Goal: Transaction & Acquisition: Obtain resource

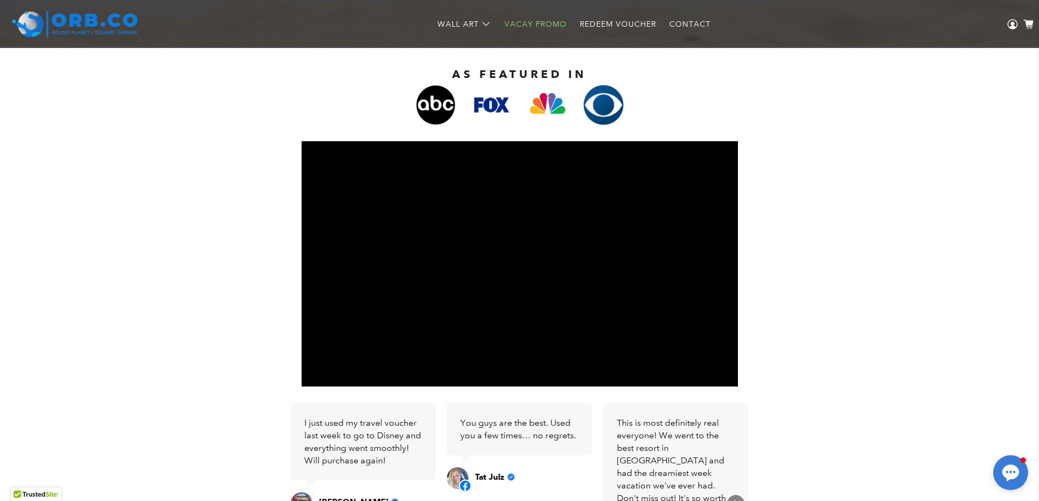
scroll to position [274, 0]
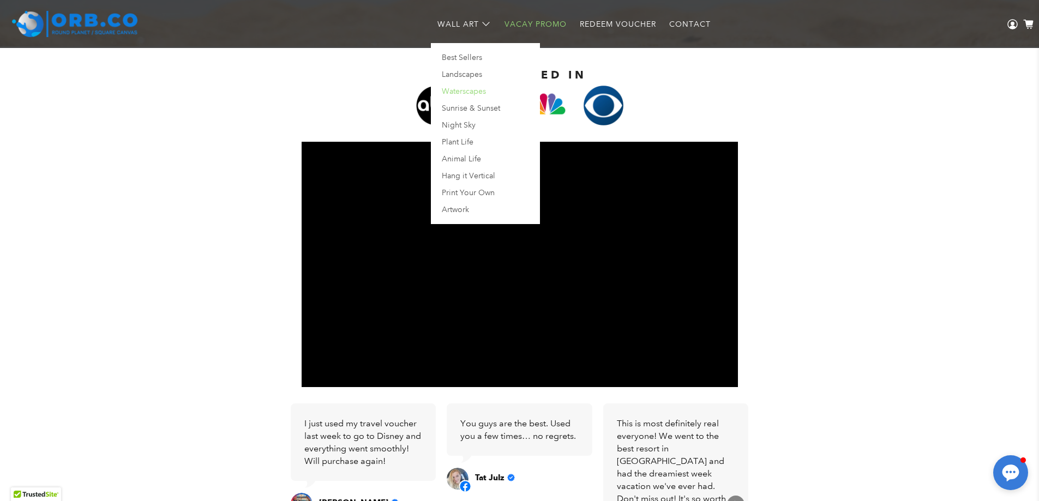
click at [465, 92] on link "Waterscapes" at bounding box center [486, 94] width 97 height 17
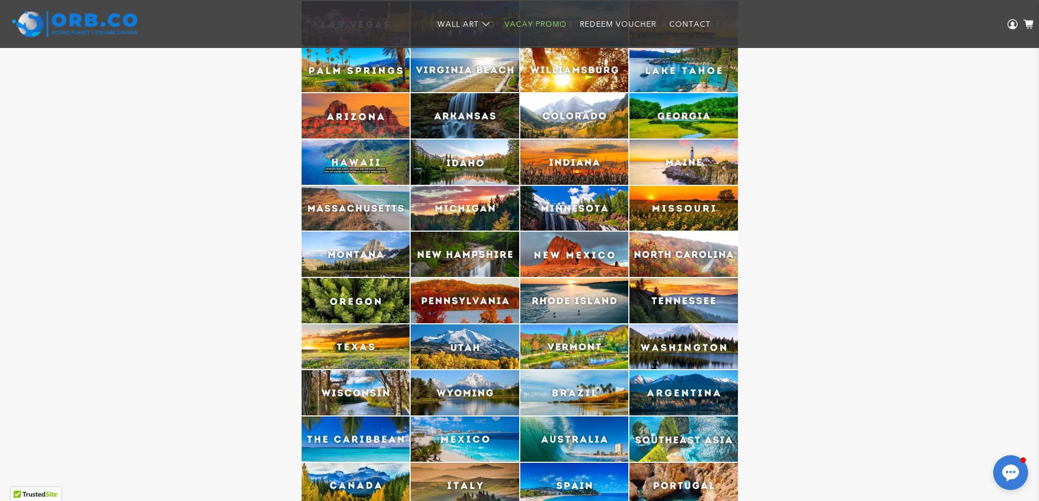
scroll to position [2730, 0]
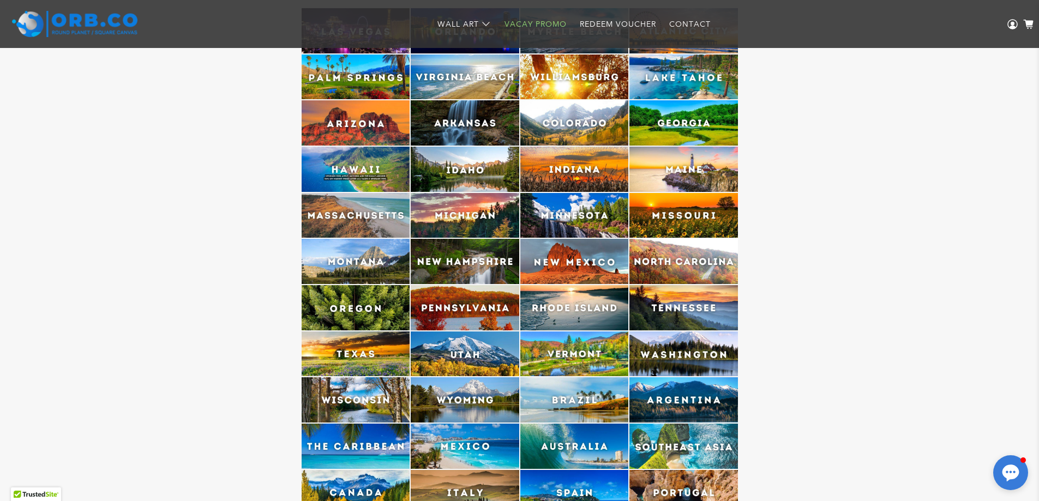
click at [684, 309] on img at bounding box center [684, 307] width 109 height 45
click at [698, 296] on img at bounding box center [684, 307] width 109 height 45
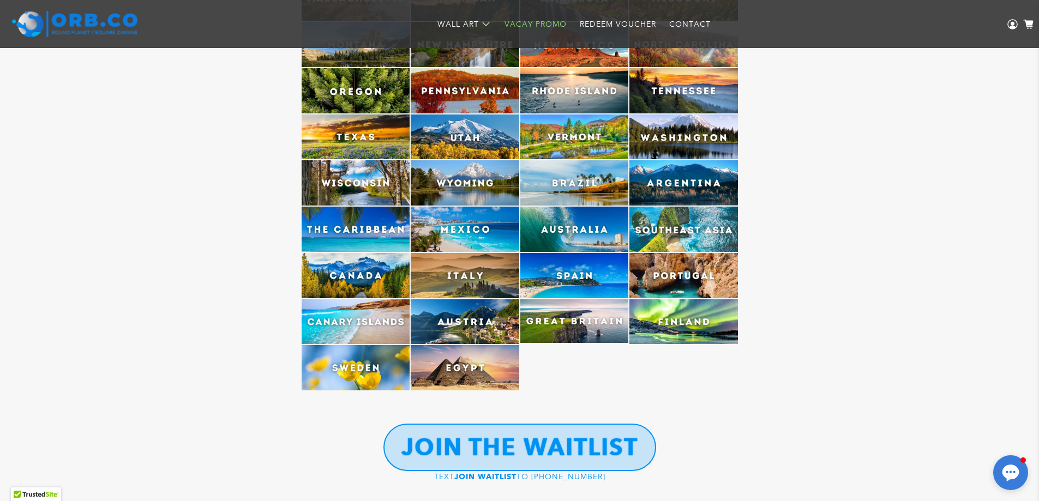
scroll to position [2949, 0]
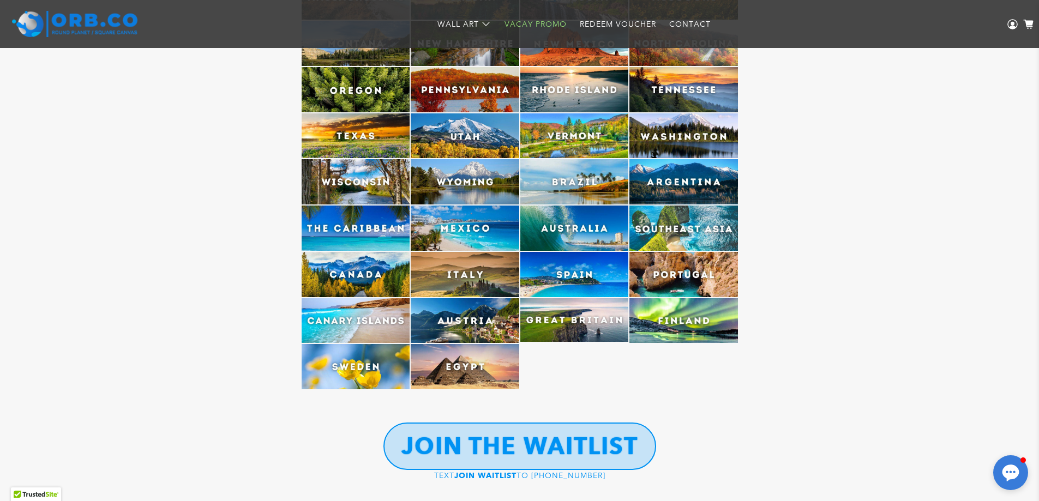
click at [365, 227] on img at bounding box center [356, 228] width 109 height 45
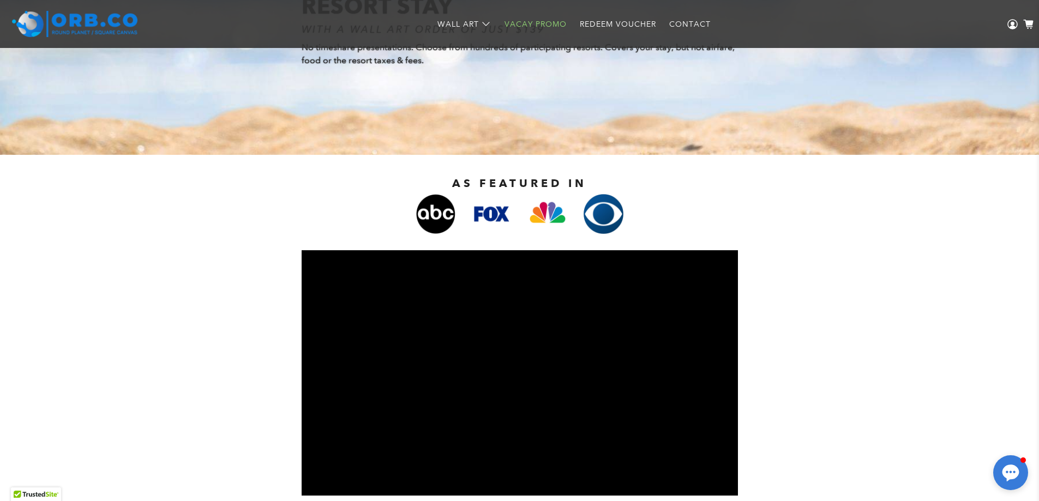
scroll to position [0, 0]
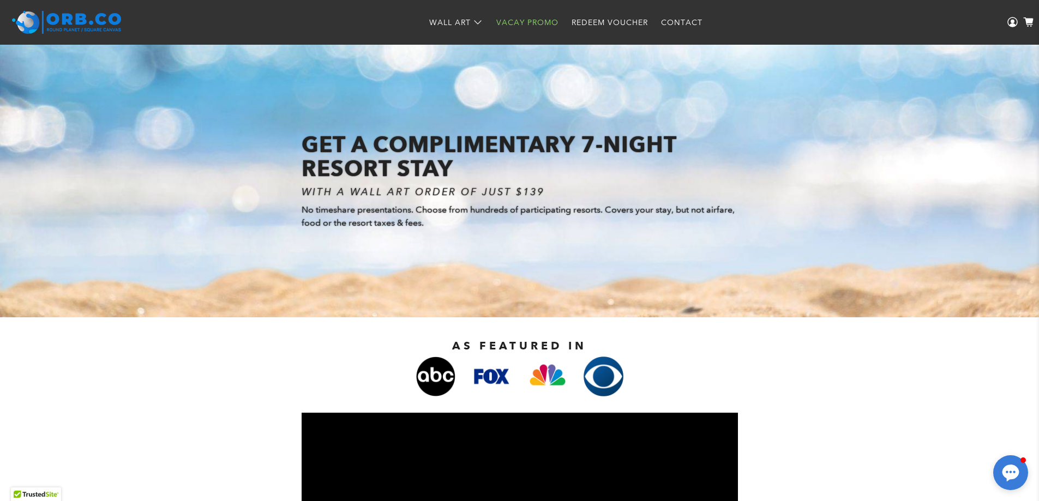
click at [409, 190] on icon "WITH A WALL ART ORDER OF JUST $139" at bounding box center [423, 192] width 243 height 12
